Goal: Navigation & Orientation: Understand site structure

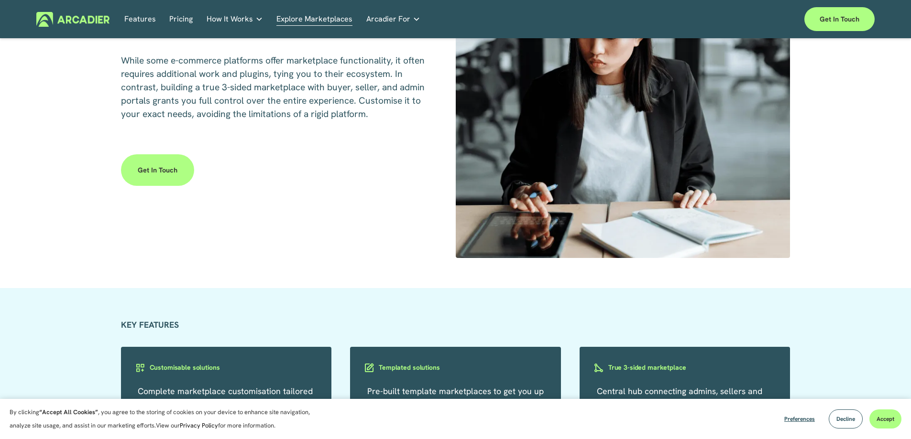
scroll to position [1434, 0]
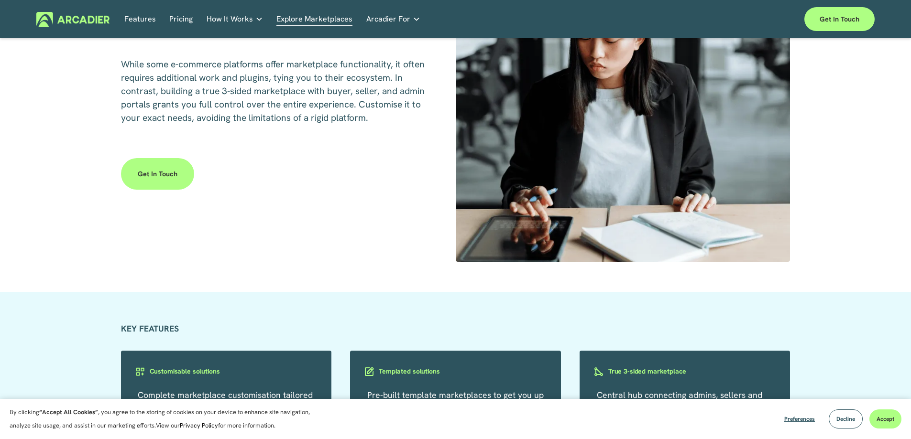
click at [173, 178] on link "Get in touch" at bounding box center [157, 174] width 73 height 32
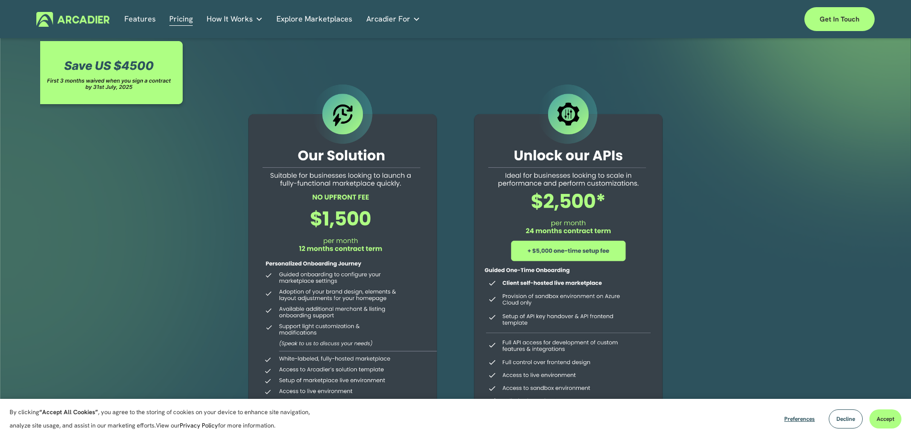
click at [310, 18] on link "Explore Marketplaces" at bounding box center [314, 19] width 76 height 15
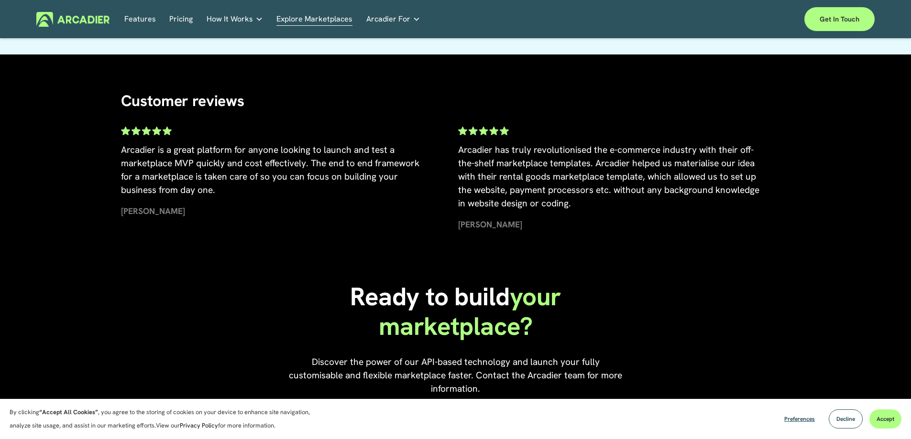
scroll to position [1945, 0]
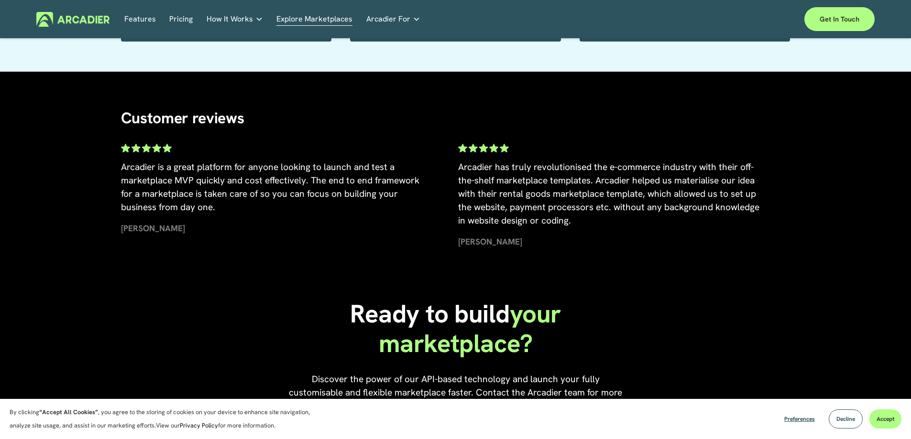
click at [136, 19] on link "Features" at bounding box center [140, 19] width 32 height 15
